Goal: Navigation & Orientation: Find specific page/section

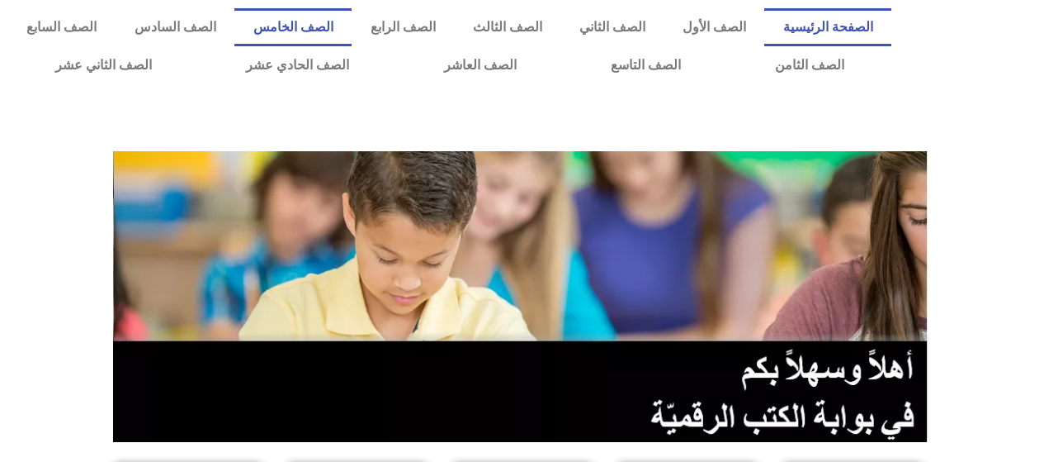
click at [352, 31] on link "الصف الخامس" at bounding box center [292, 27] width 117 height 38
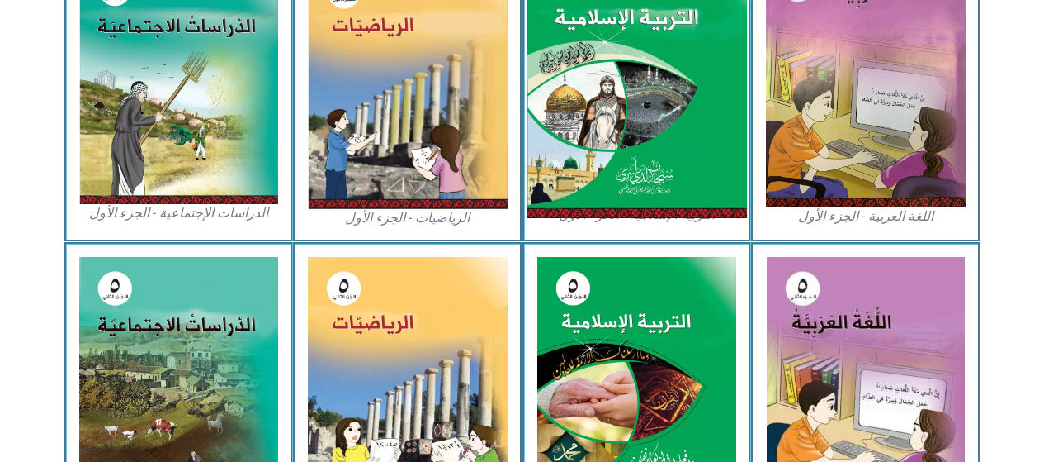
scroll to position [578, 0]
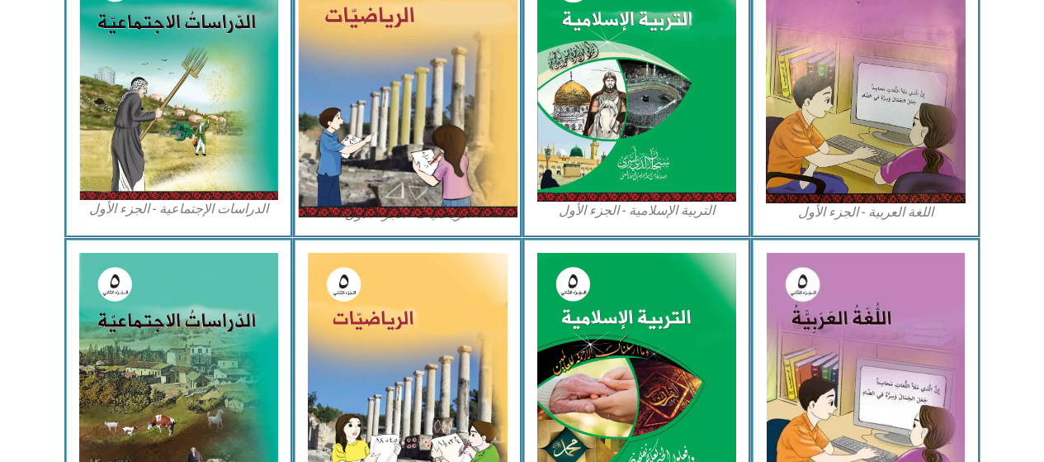
click at [369, 116] on img at bounding box center [408, 79] width 220 height 276
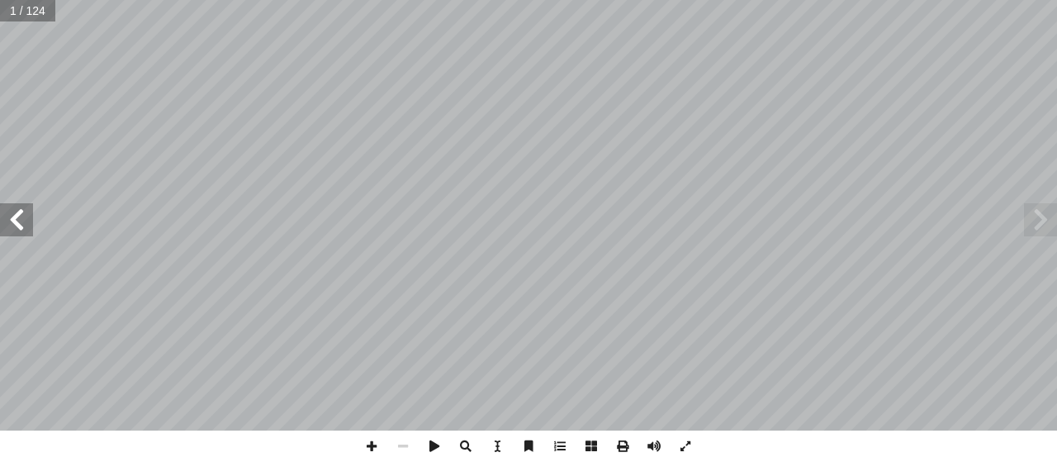
click at [8, 229] on span at bounding box center [16, 219] width 33 height 33
click at [10, 228] on span at bounding box center [16, 219] width 33 height 33
click at [15, 228] on span at bounding box center [16, 219] width 33 height 33
click at [18, 225] on span at bounding box center [16, 219] width 33 height 33
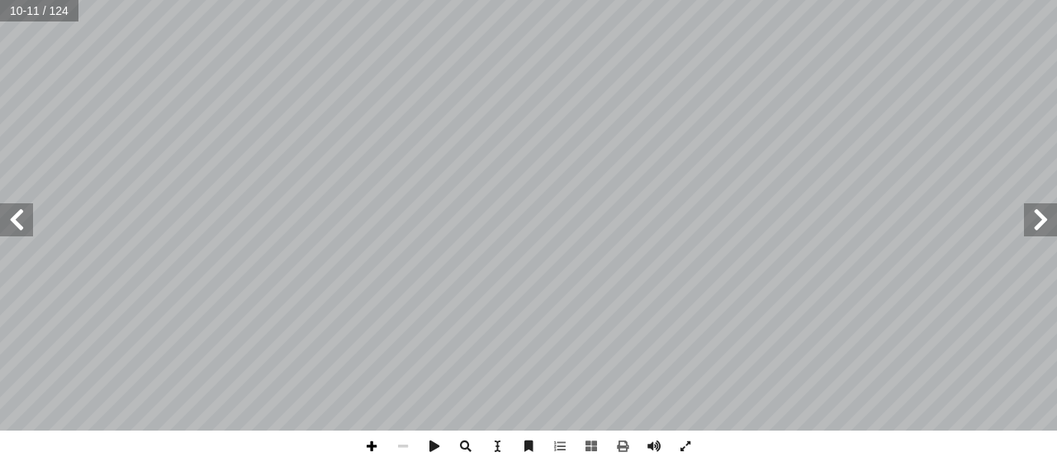
click at [381, 442] on span at bounding box center [371, 445] width 31 height 31
